Goal: Register for event/course

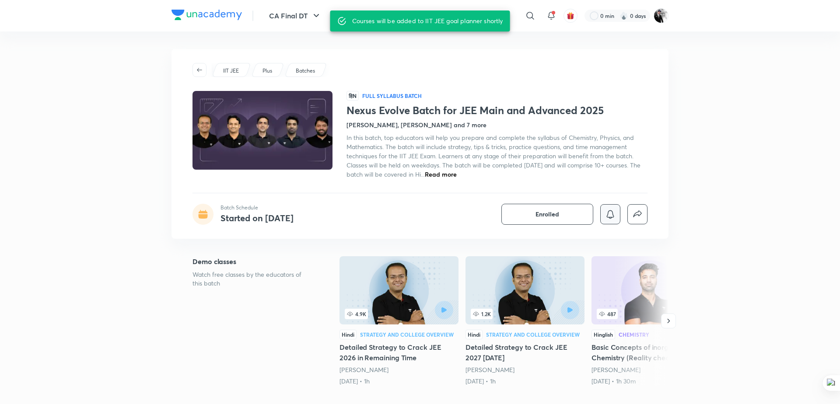
click at [613, 220] on button "button" at bounding box center [610, 214] width 20 height 20
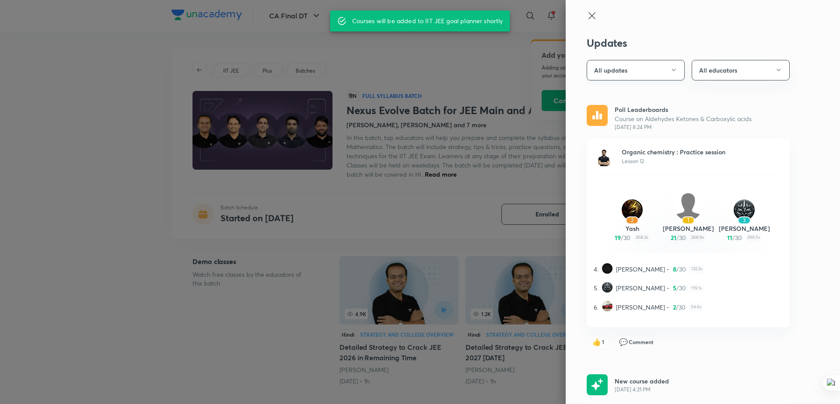
click at [662, 77] on button "All updates" at bounding box center [636, 70] width 98 height 21
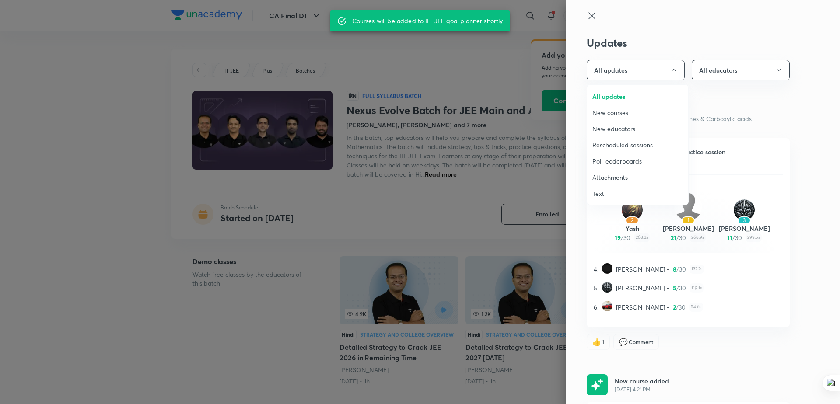
click at [624, 180] on span "Attachments" at bounding box center [637, 177] width 91 height 9
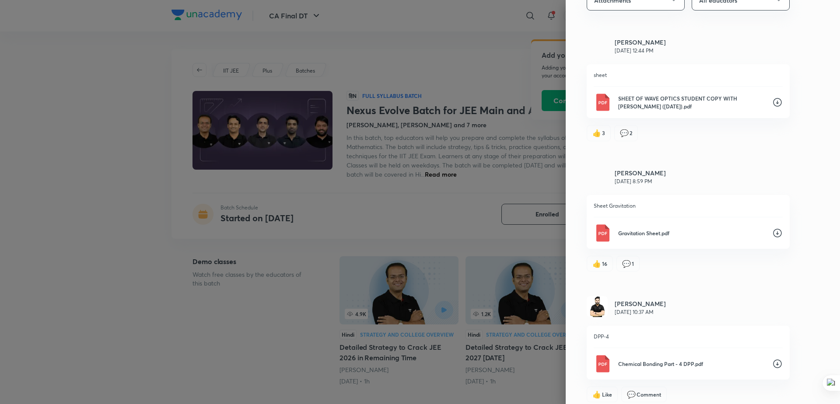
scroll to position [102, 0]
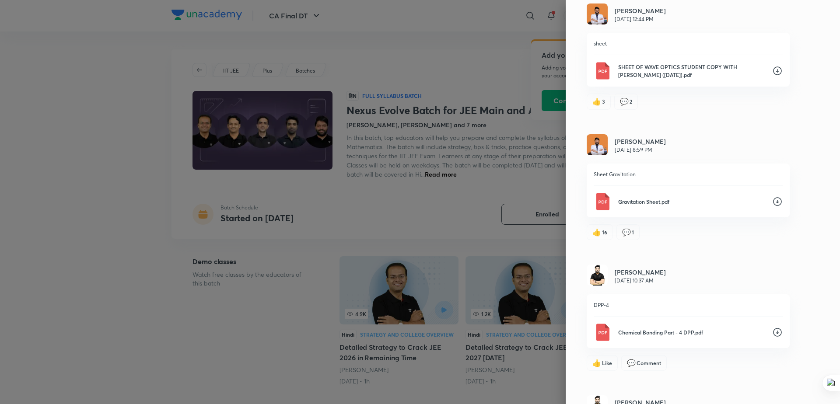
click at [500, 56] on div at bounding box center [420, 202] width 840 height 404
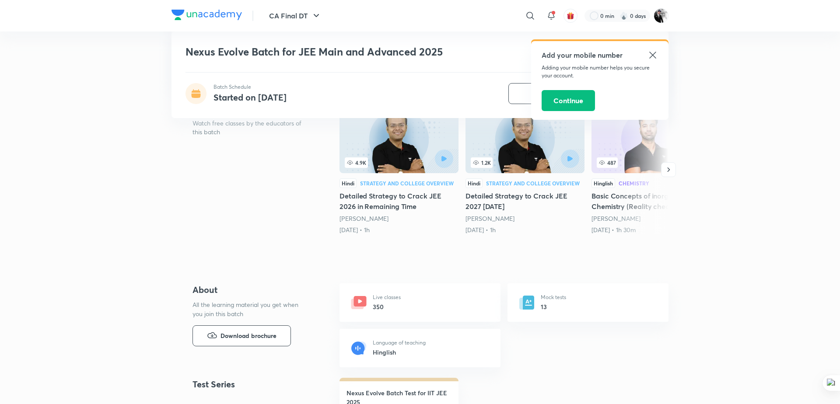
scroll to position [0, 0]
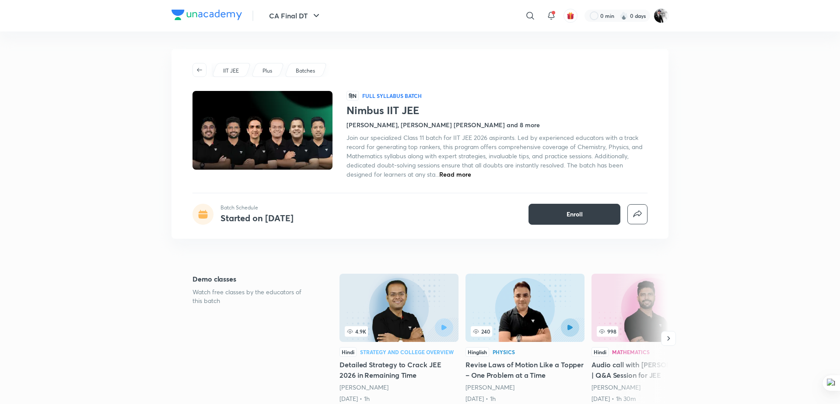
click at [579, 217] on span "Enroll" at bounding box center [575, 214] width 16 height 9
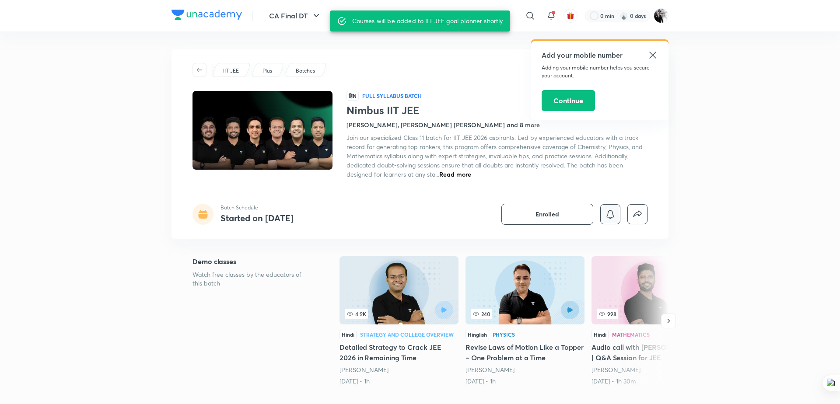
click at [610, 214] on icon "button" at bounding box center [610, 214] width 11 height 11
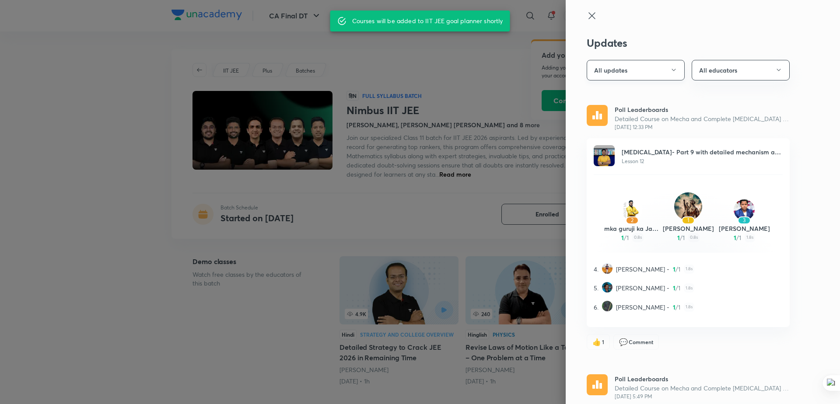
click at [662, 77] on button "All updates" at bounding box center [636, 70] width 98 height 21
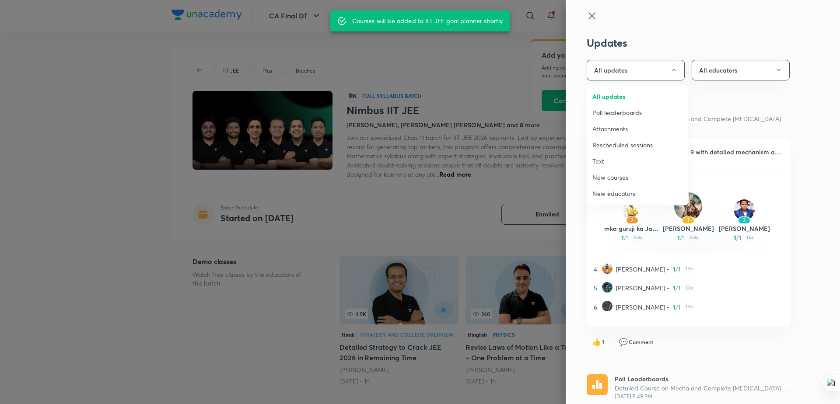
click at [633, 128] on span "Attachments" at bounding box center [637, 128] width 91 height 9
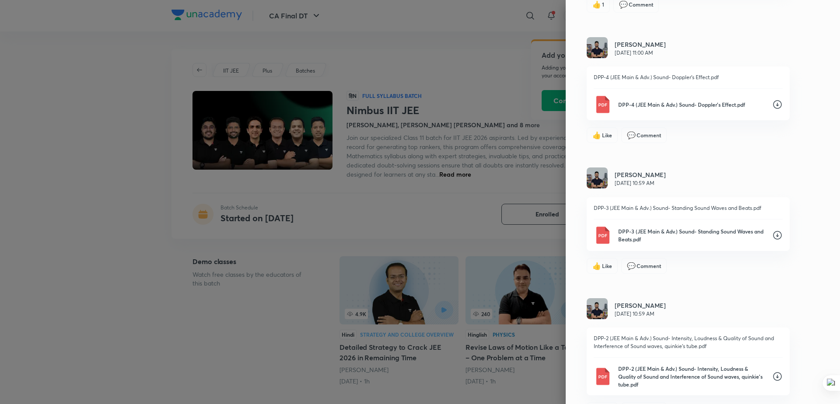
scroll to position [2034, 0]
